Goal: Obtain resource: Download file/media

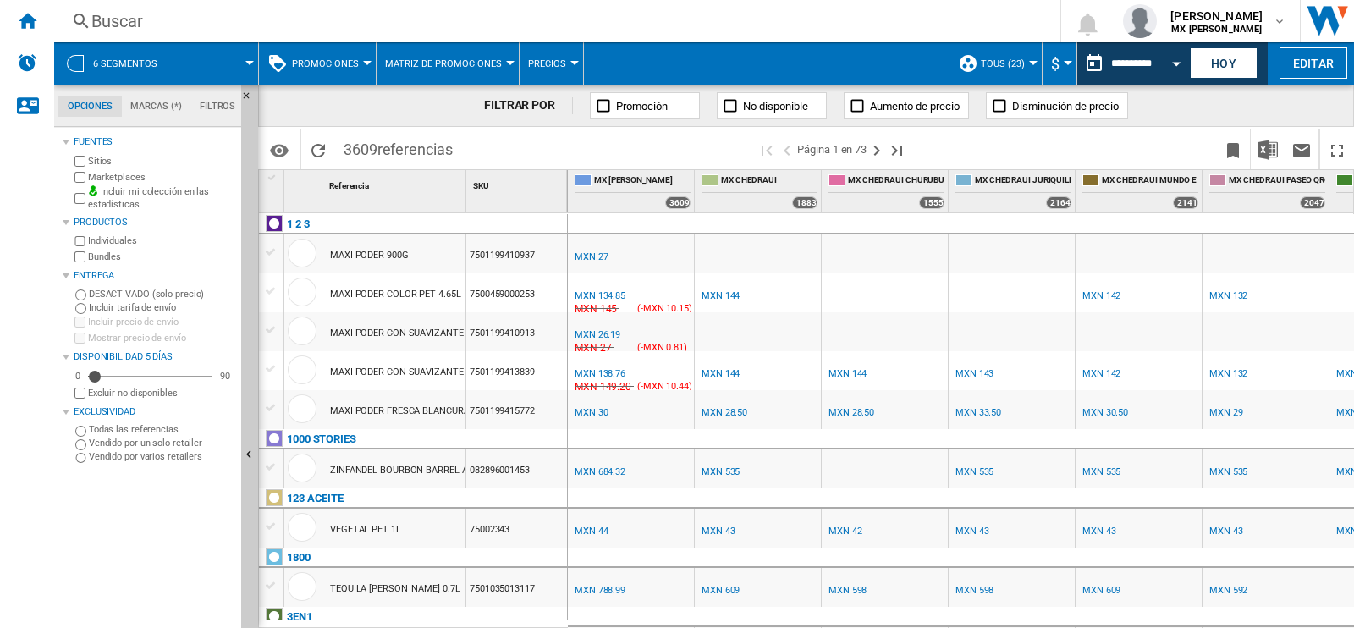
click at [252, 56] on md-menu "6 segmentos" at bounding box center [156, 63] width 205 height 42
click at [256, 59] on md-menu "6 segmentos" at bounding box center [156, 63] width 205 height 42
click at [239, 61] on span at bounding box center [215, 63] width 69 height 42
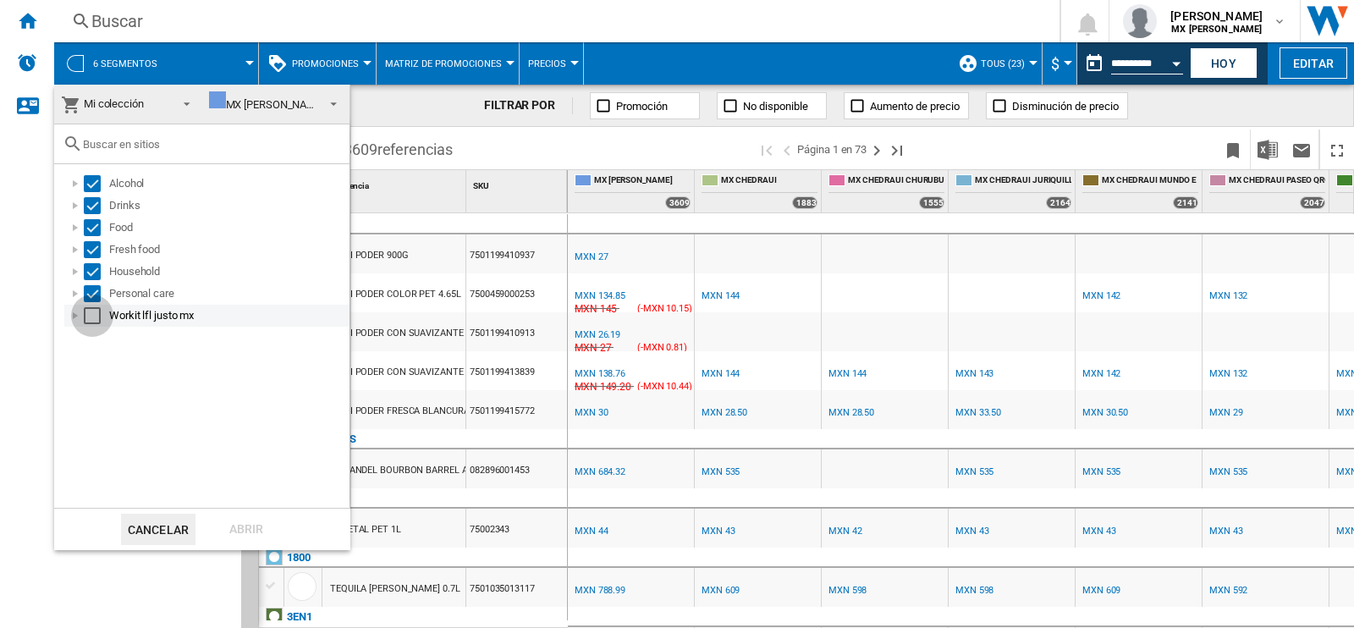
click at [96, 310] on div "Select" at bounding box center [92, 315] width 17 height 17
click at [233, 520] on div "Abrir" at bounding box center [246, 529] width 74 height 31
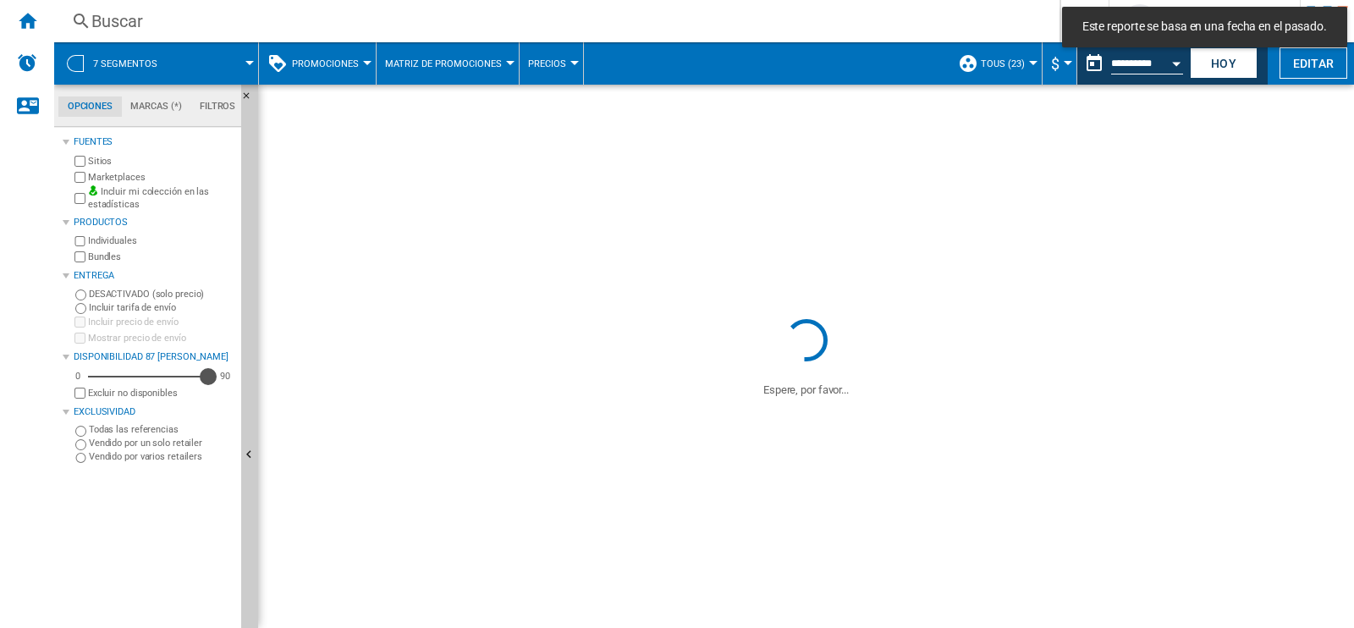
click at [207, 356] on div "87" at bounding box center [150, 356] width 124 height 0
click at [1231, 63] on button "Hoy" at bounding box center [1223, 62] width 68 height 31
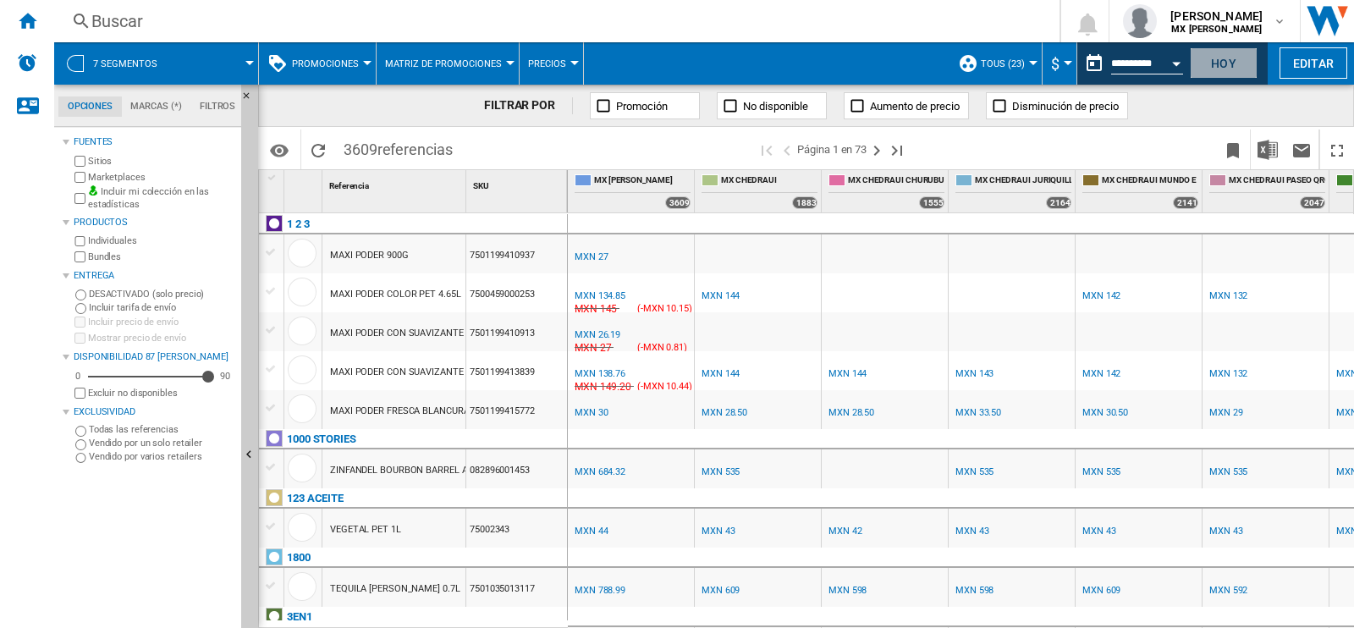
click at [1231, 63] on button "Hoy" at bounding box center [1223, 62] width 68 height 31
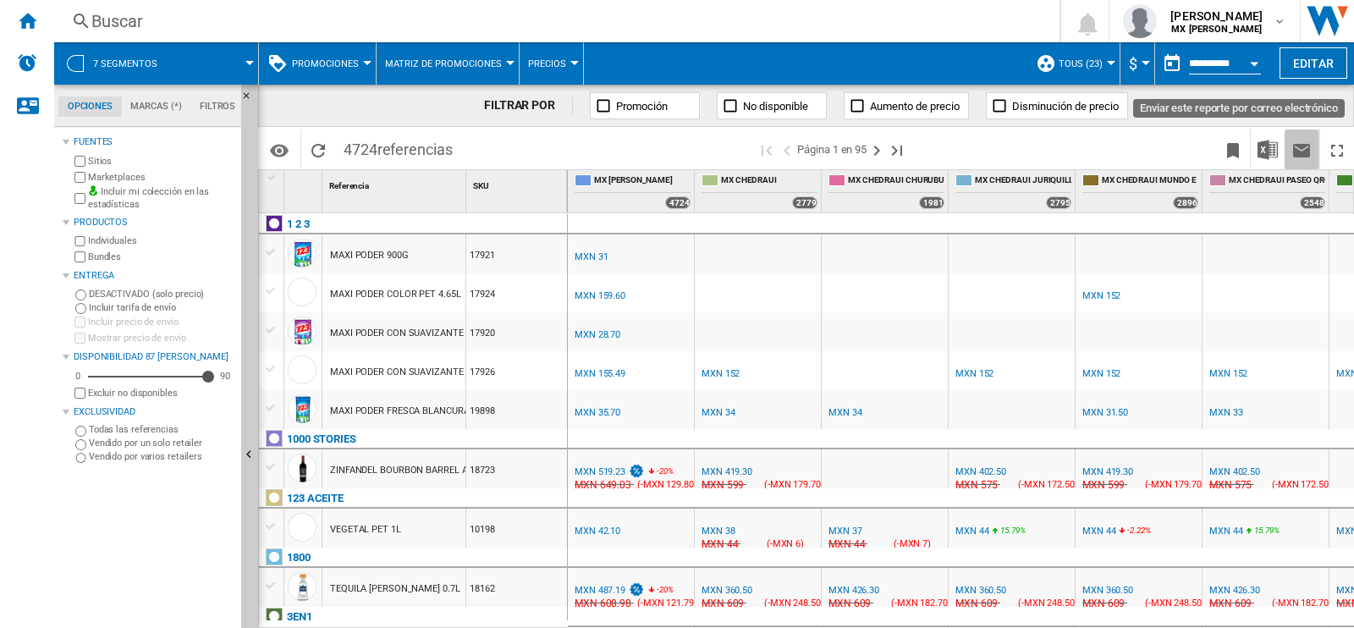
click at [1301, 147] on ng-md-icon "Enviar este reporte por correo electrónico" at bounding box center [1301, 150] width 20 height 20
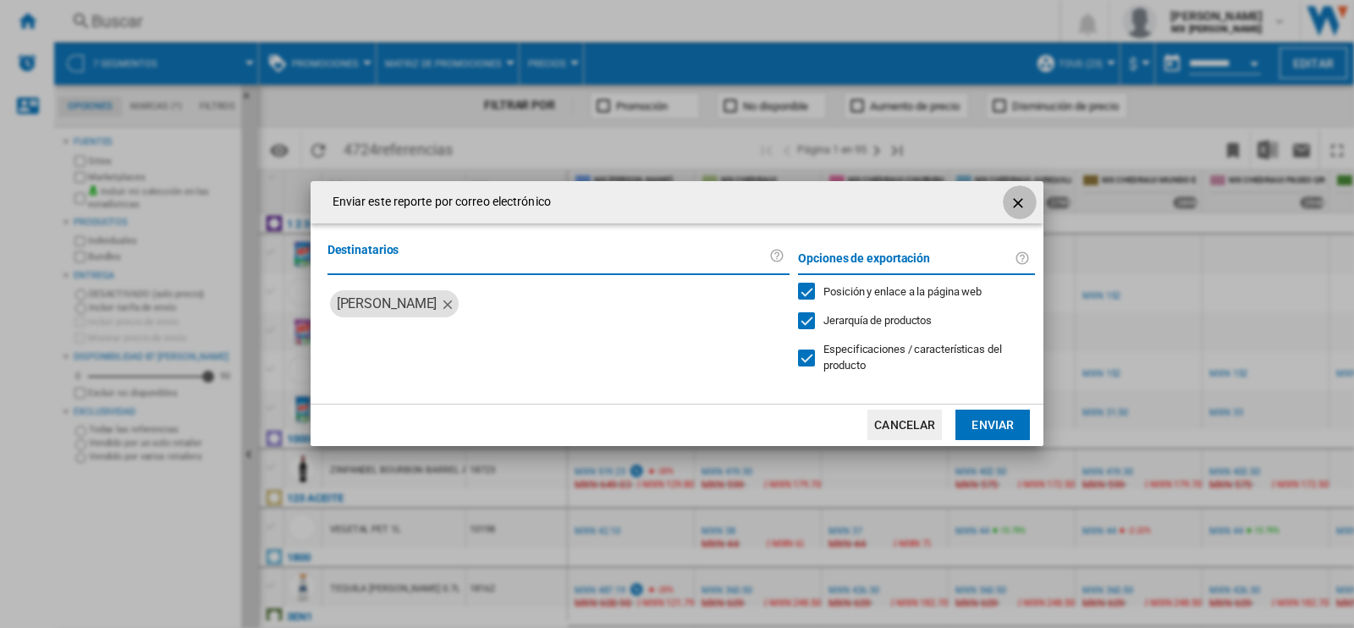
click at [1009, 213] on ng-md-icon "getI18NText('BUTTONS.CLOSE_DIALOG')" at bounding box center [1019, 203] width 20 height 20
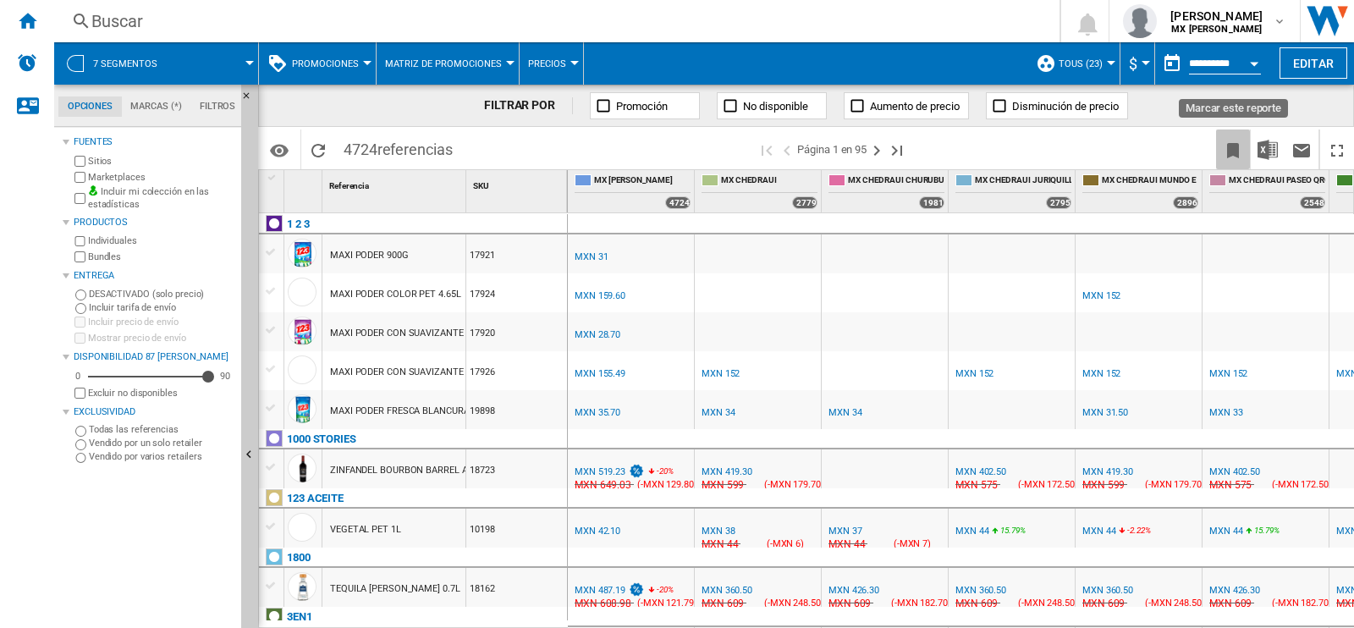
click at [1222, 152] on ng-md-icon "Marcar este reporte" at bounding box center [1232, 150] width 20 height 20
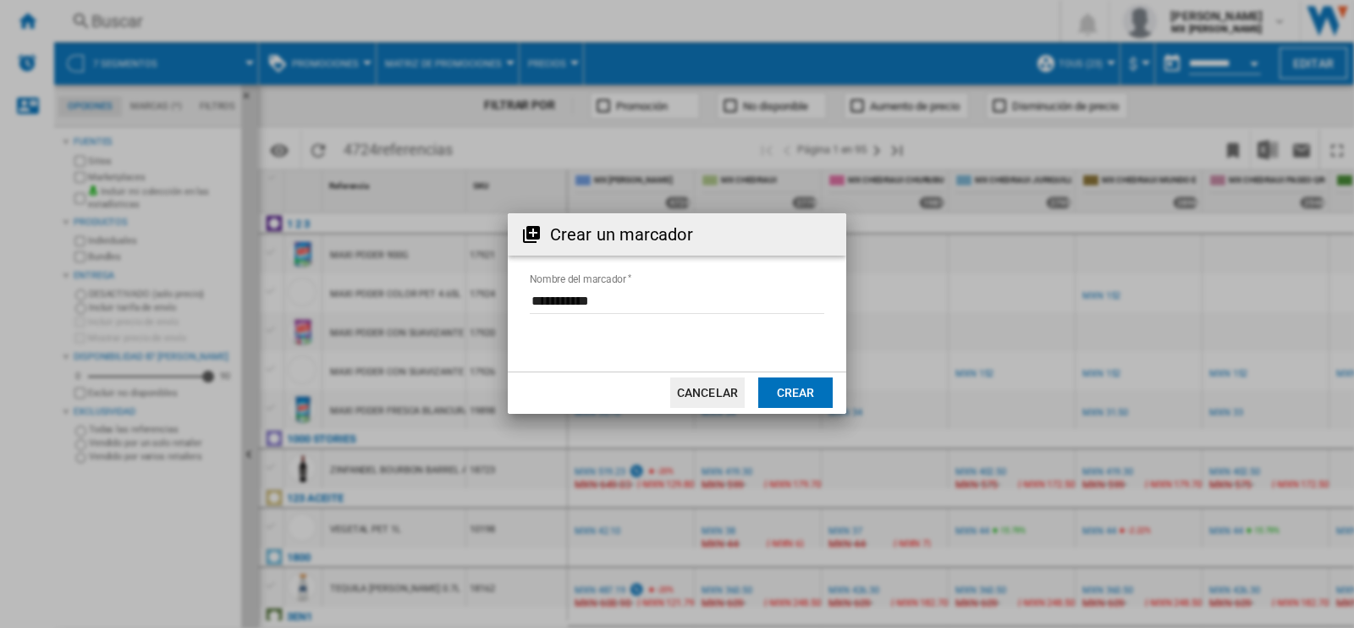
click at [1129, 151] on div "Crear un marcador Nombre del marcador Cancelar Crear" at bounding box center [677, 313] width 1354 height 627
click at [693, 385] on button "Cancelar" at bounding box center [707, 392] width 74 height 30
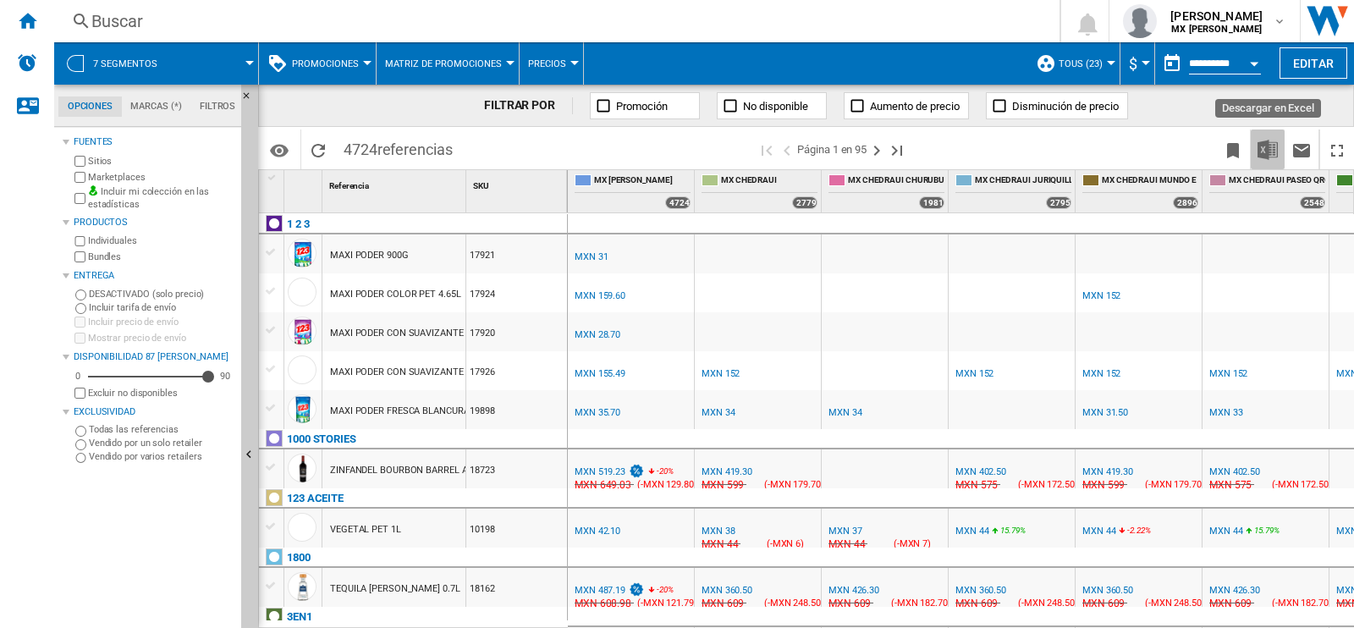
click at [1268, 145] on img "Descargar en Excel" at bounding box center [1267, 150] width 20 height 20
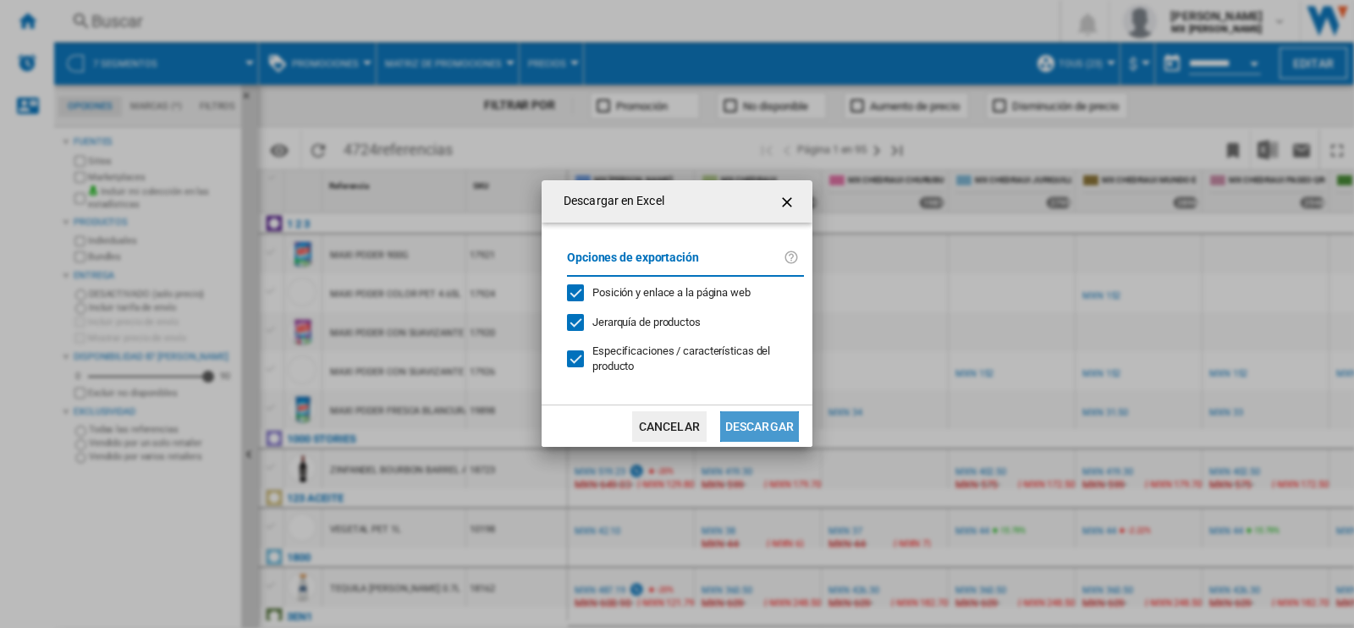
click at [762, 411] on button "Descargar" at bounding box center [759, 426] width 79 height 30
